Goal: Transaction & Acquisition: Book appointment/travel/reservation

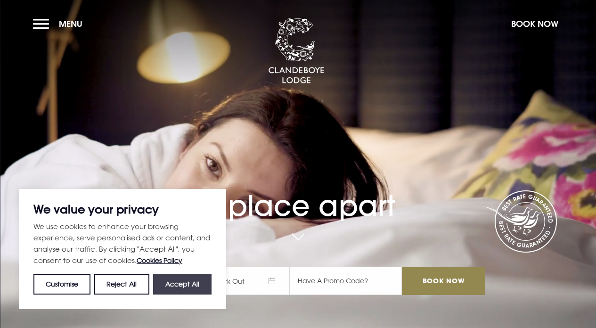
click at [189, 283] on button "Accept All" at bounding box center [182, 284] width 58 height 21
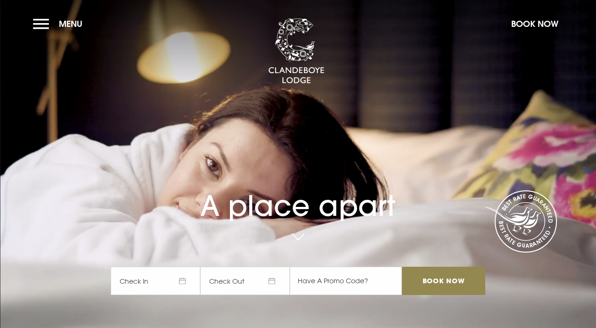
checkbox input "true"
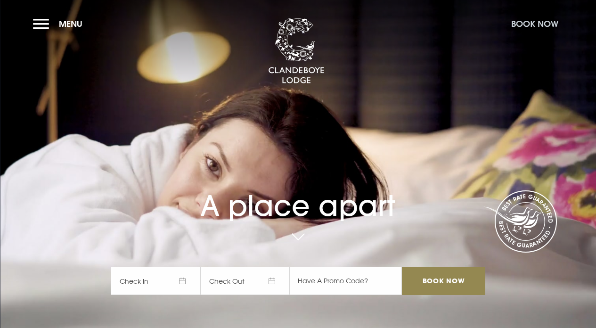
click at [534, 23] on button "Book Now" at bounding box center [534, 24] width 57 height 20
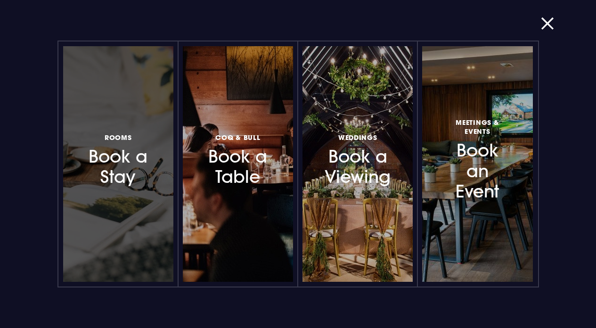
click at [142, 146] on h3 "Rooms Book a Stay" at bounding box center [118, 159] width 69 height 56
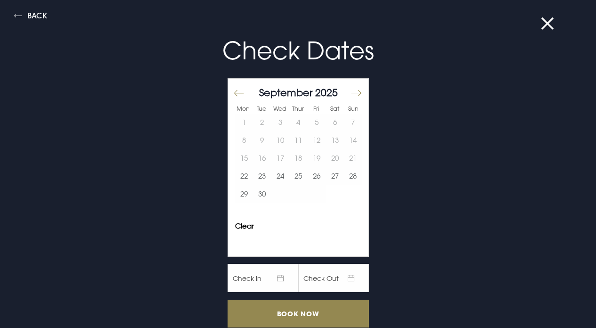
click at [350, 90] on button "Move forward to switch to the next month." at bounding box center [355, 93] width 11 height 20
click at [274, 195] on button "31" at bounding box center [280, 194] width 18 height 18
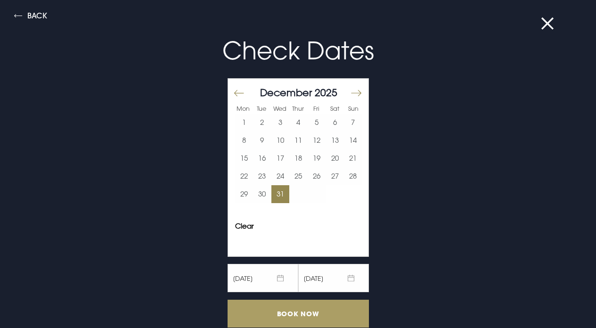
click at [309, 313] on input "Book Now" at bounding box center [297, 314] width 141 height 28
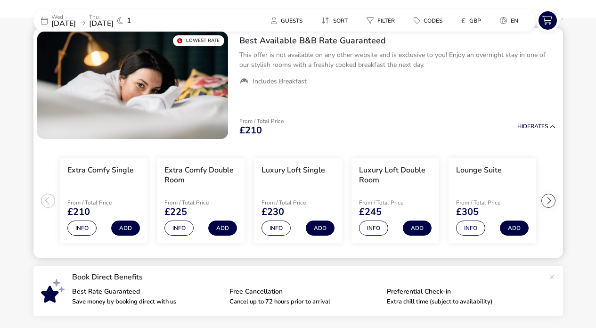
scroll to position [100, 0]
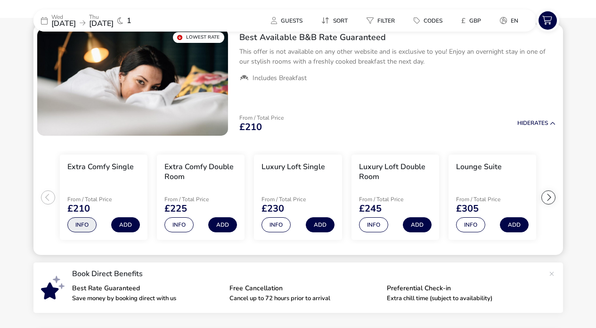
click at [89, 221] on button "Info" at bounding box center [81, 224] width 29 height 15
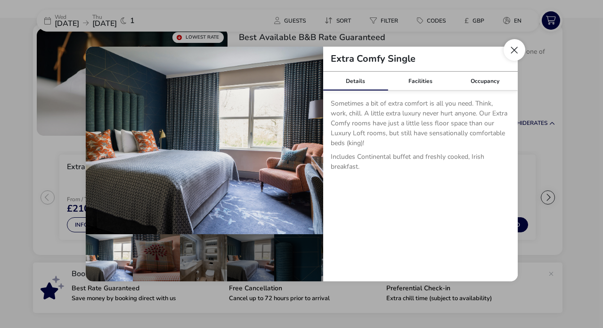
click at [517, 53] on button "Close dialog" at bounding box center [514, 50] width 22 height 22
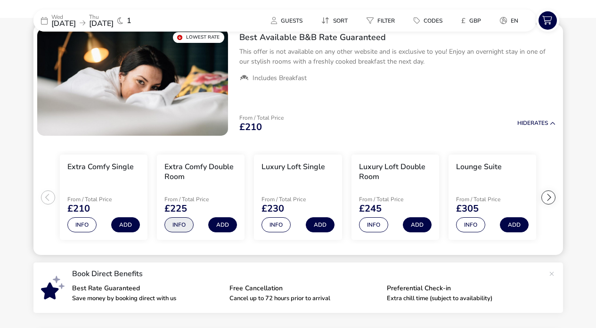
click at [182, 221] on button "Info" at bounding box center [178, 224] width 29 height 15
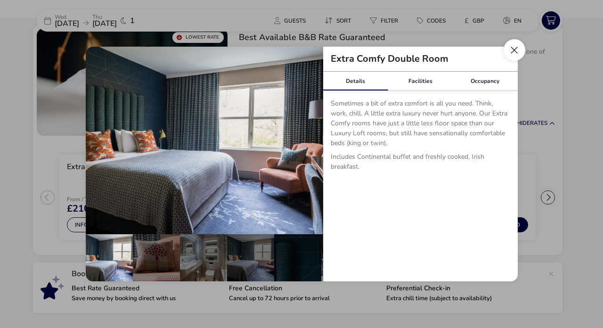
click at [514, 47] on button "Close dialog" at bounding box center [514, 50] width 22 height 22
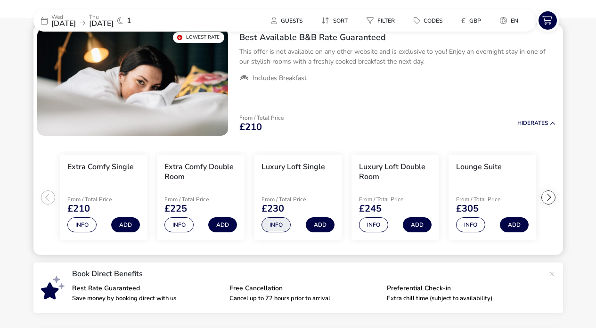
click at [284, 219] on button "Info" at bounding box center [275, 224] width 29 height 15
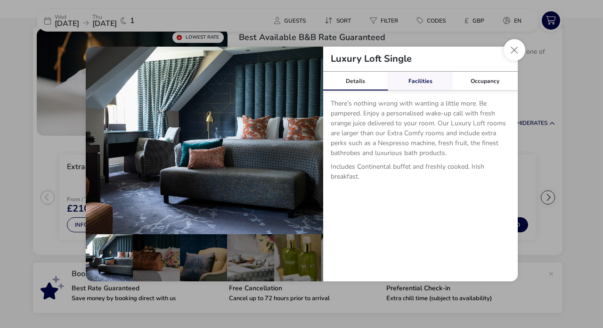
click at [425, 83] on div "Facilities" at bounding box center [420, 81] width 65 height 19
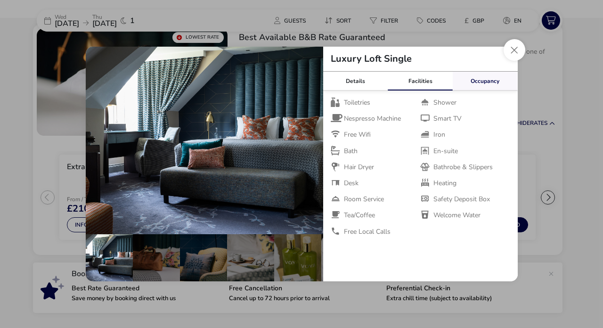
click at [478, 82] on link "Occupancy" at bounding box center [485, 81] width 65 height 19
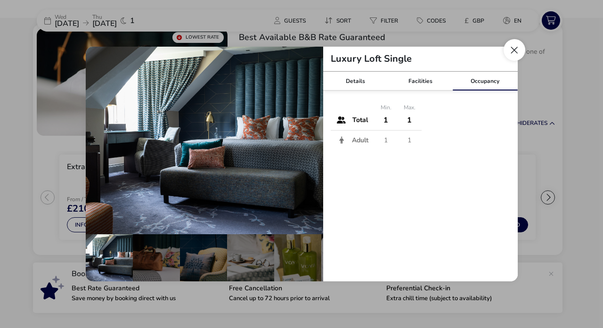
click at [512, 51] on button "Close dialog" at bounding box center [514, 50] width 22 height 22
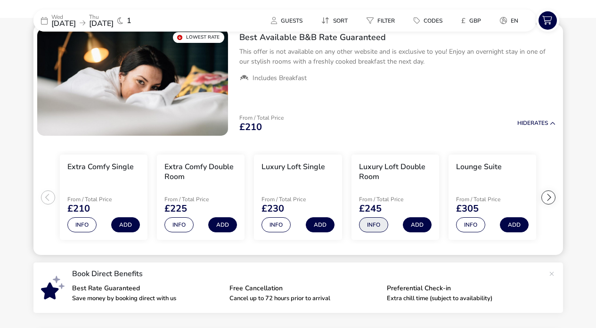
click at [374, 222] on button "Info" at bounding box center [373, 224] width 29 height 15
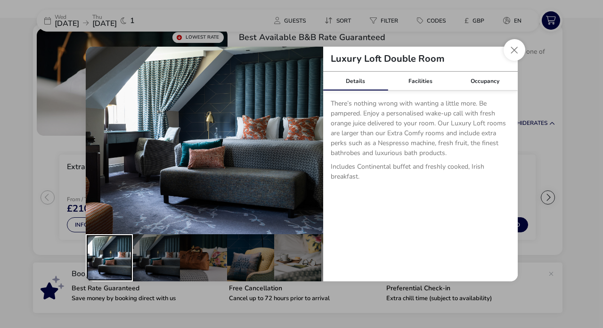
click at [122, 249] on div "details" at bounding box center [109, 257] width 47 height 47
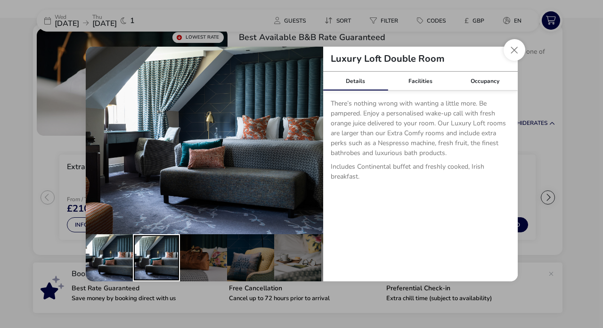
click at [164, 250] on div "details" at bounding box center [156, 257] width 47 height 47
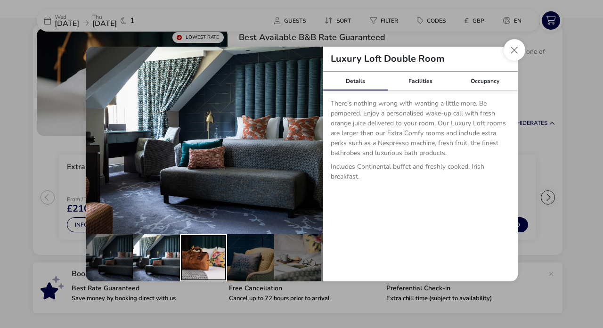
click at [201, 251] on div "details" at bounding box center [203, 257] width 47 height 47
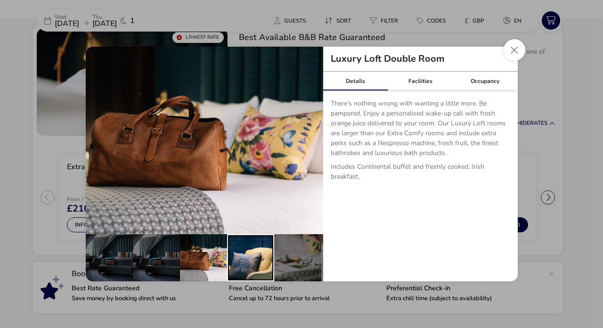
click at [246, 255] on div "details" at bounding box center [250, 257] width 47 height 47
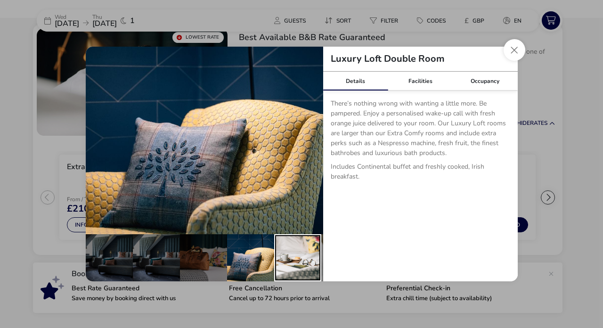
click at [300, 257] on div "details" at bounding box center [297, 257] width 47 height 47
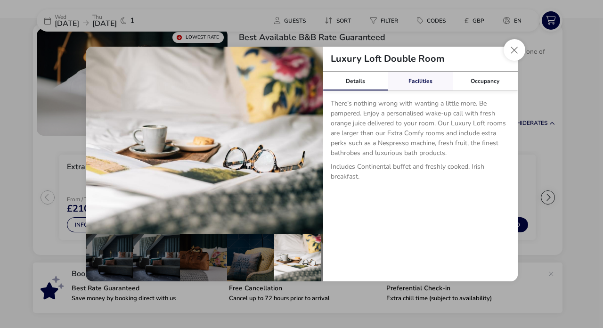
click at [423, 81] on link "Facilities" at bounding box center [420, 81] width 65 height 19
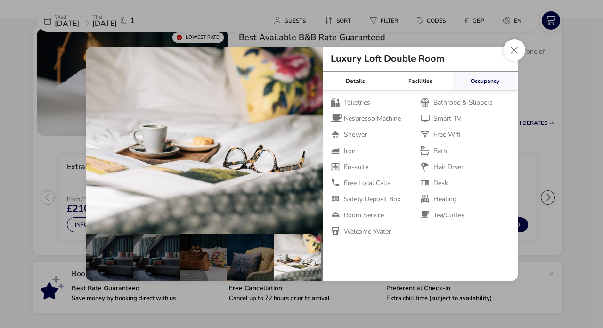
click at [485, 80] on link "Occupancy" at bounding box center [485, 81] width 65 height 19
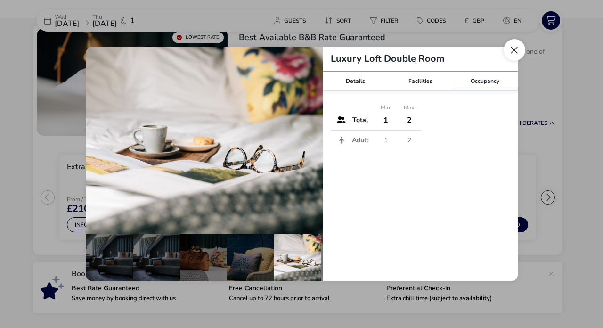
click at [516, 50] on button "Close dialog" at bounding box center [514, 50] width 22 height 22
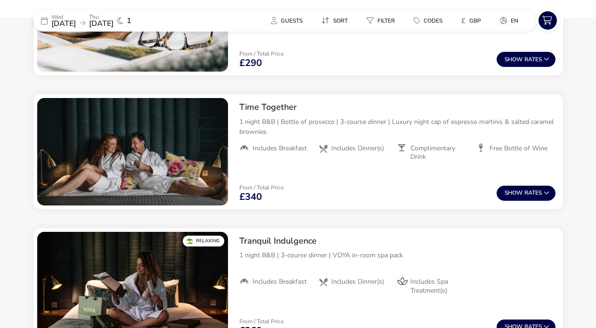
scroll to position [0, 0]
